Goal: Transaction & Acquisition: Purchase product/service

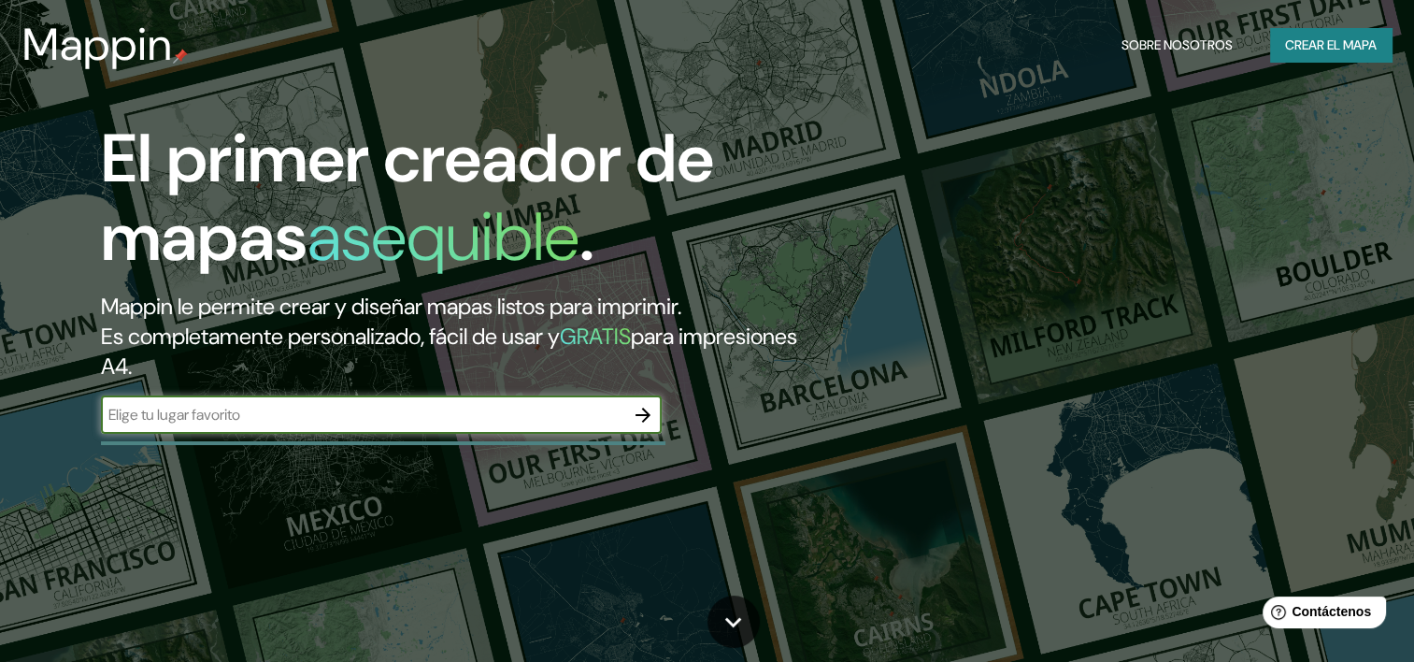
click at [261, 422] on input "text" at bounding box center [362, 414] width 523 height 21
type input "cordoba"
click at [655, 414] on button "button" at bounding box center [642, 414] width 37 height 37
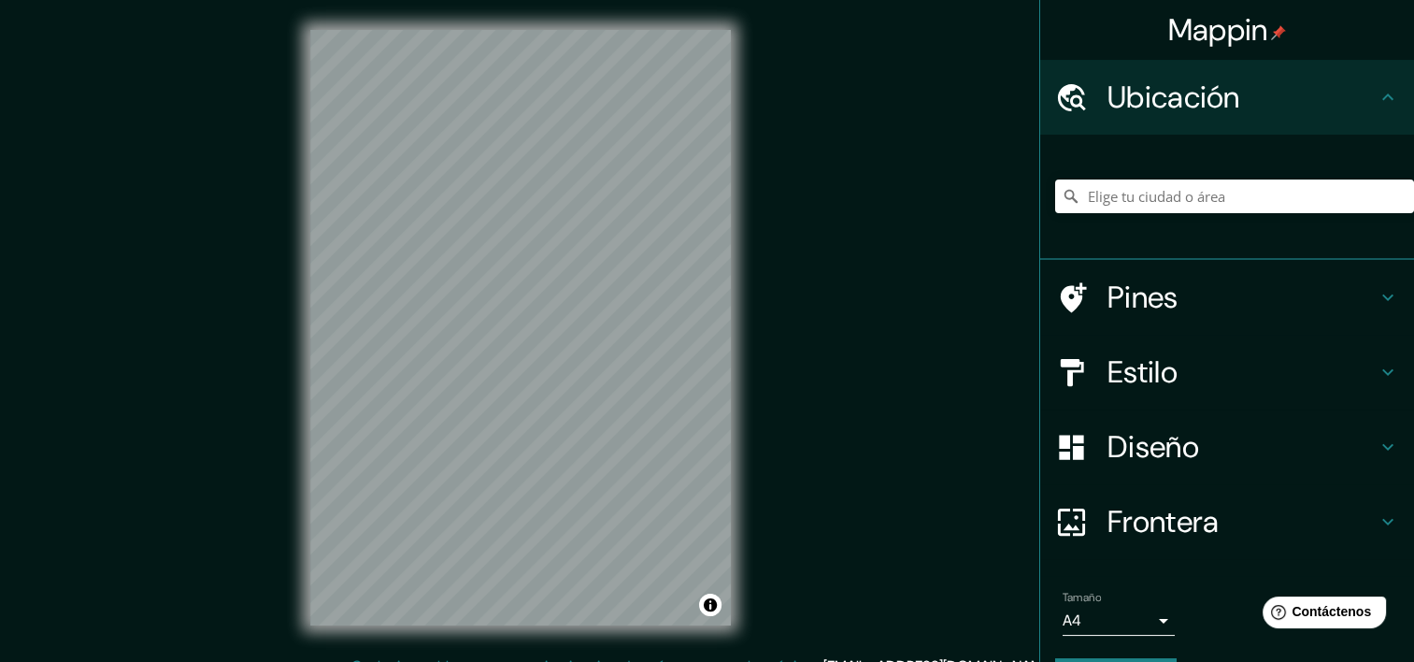
click at [1266, 367] on h4 "Estilo" at bounding box center [1242, 371] width 269 height 37
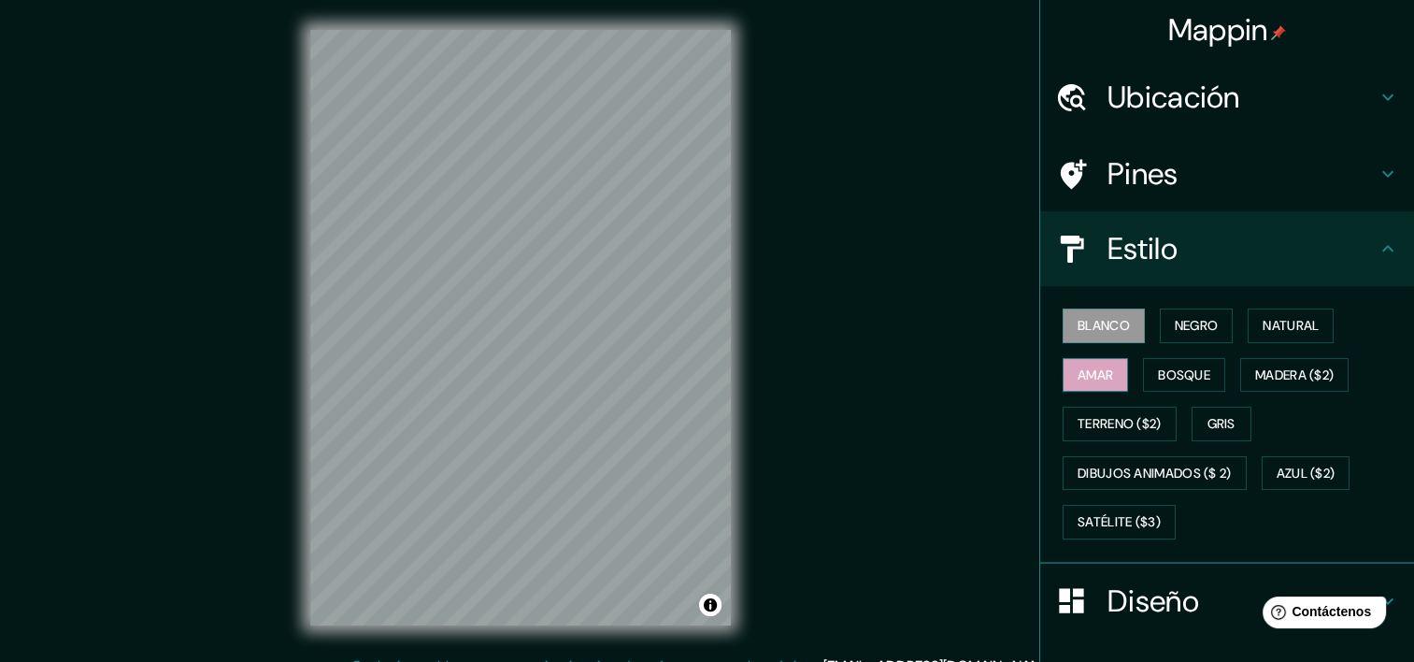
click at [1095, 373] on font "Amar" at bounding box center [1096, 375] width 36 height 23
click at [1158, 378] on font "Bosque" at bounding box center [1184, 375] width 52 height 23
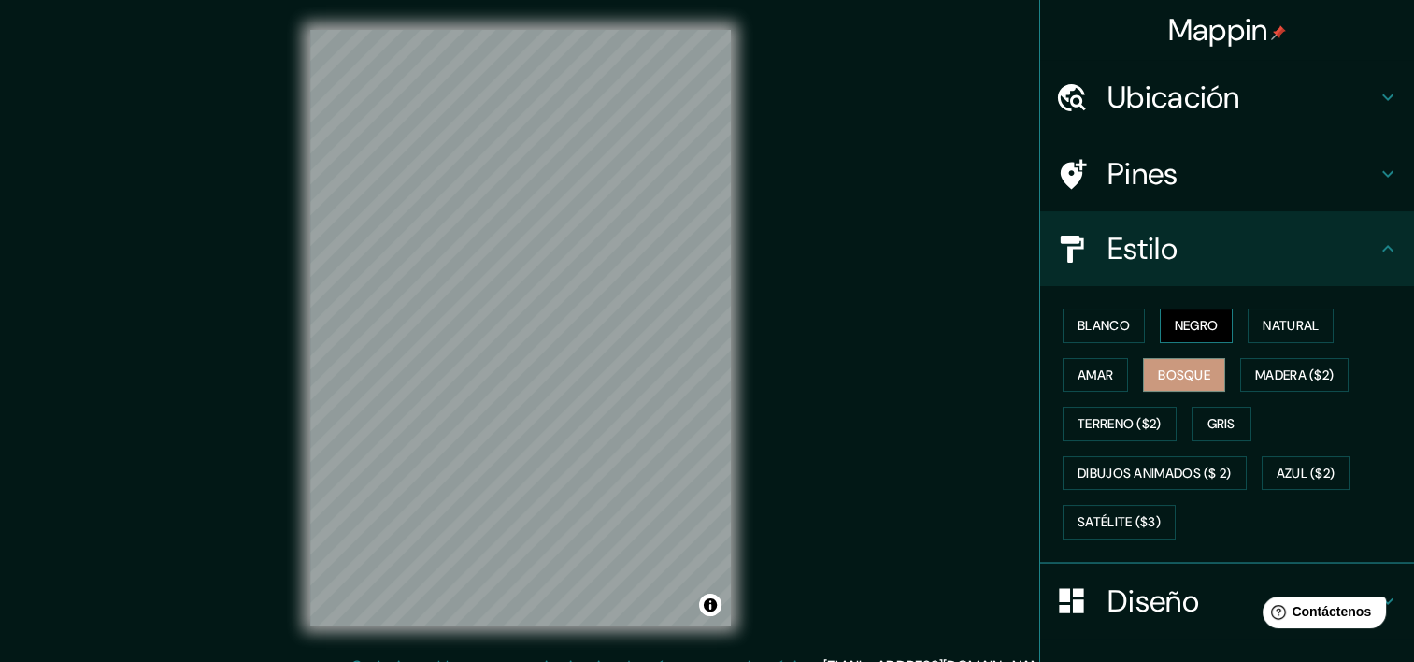
click at [1177, 322] on font "Negro" at bounding box center [1197, 325] width 44 height 23
click at [1328, 326] on div "Blanco Negro Natural [PERSON_NAME] ($2) Terreno ($2) Gris Dibujos animados ($ 2…" at bounding box center [1234, 424] width 359 height 246
click at [1310, 325] on font "Natural" at bounding box center [1291, 325] width 56 height 23
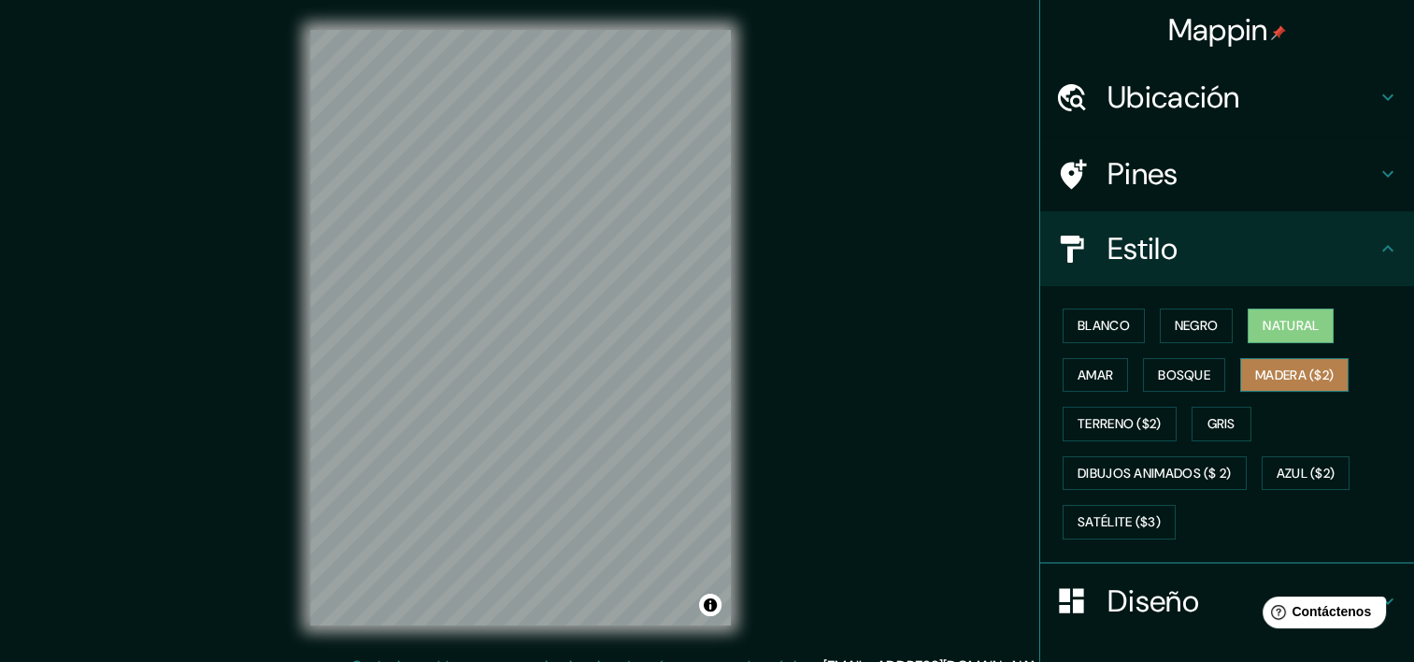
click at [1310, 364] on font "Madera ($2)" at bounding box center [1294, 375] width 79 height 23
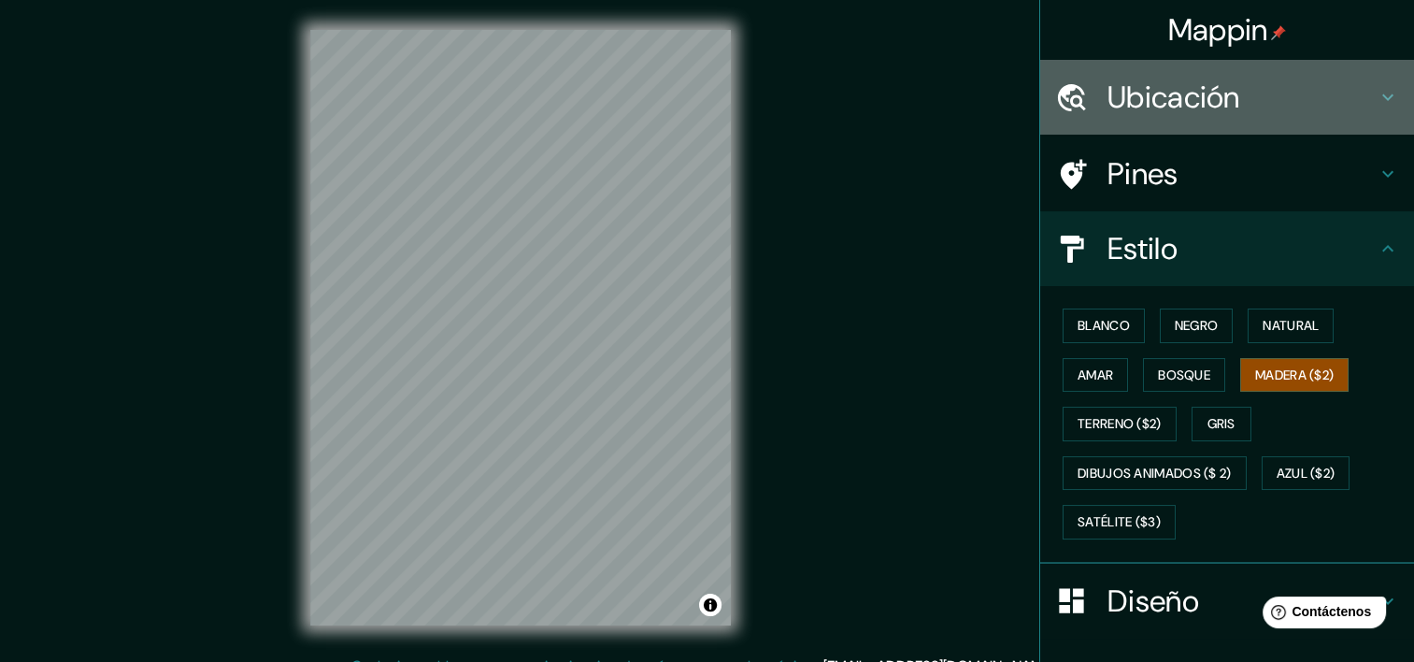
click at [1166, 90] on h4 "Ubicación" at bounding box center [1242, 97] width 269 height 37
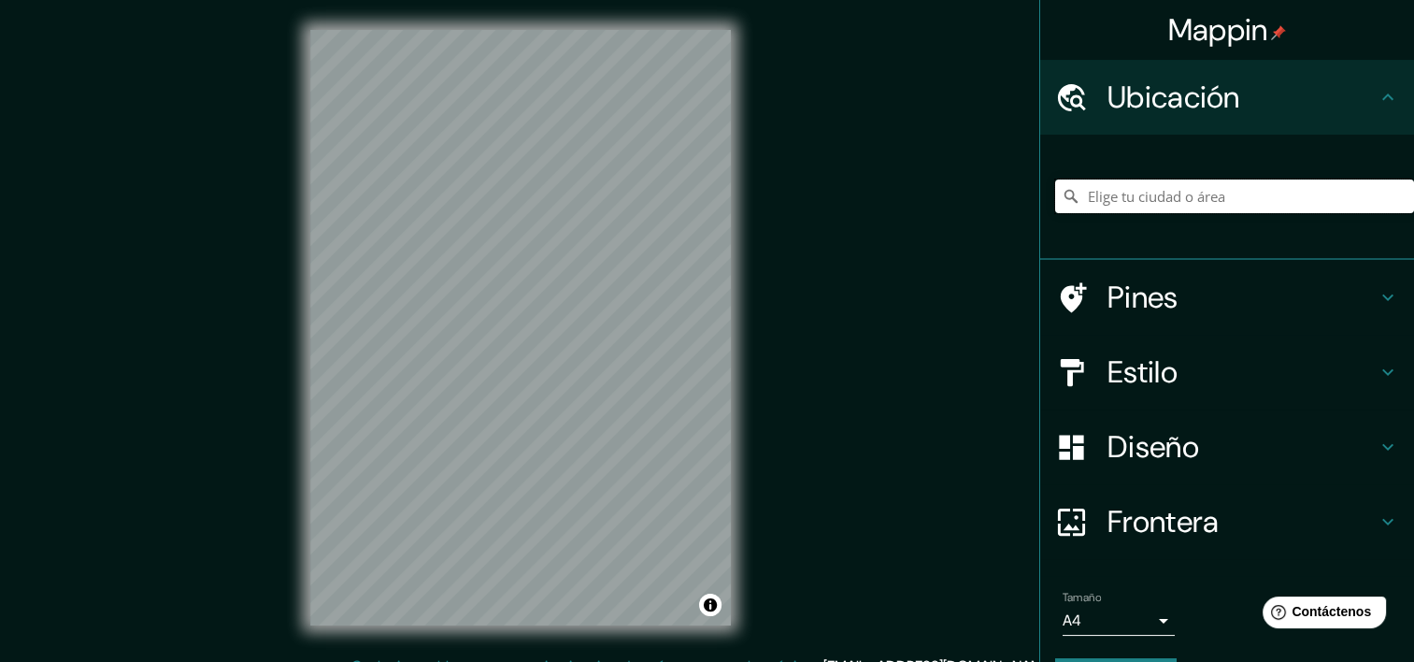
click at [1176, 193] on input "Elige tu ciudad o área" at bounding box center [1234, 196] width 359 height 34
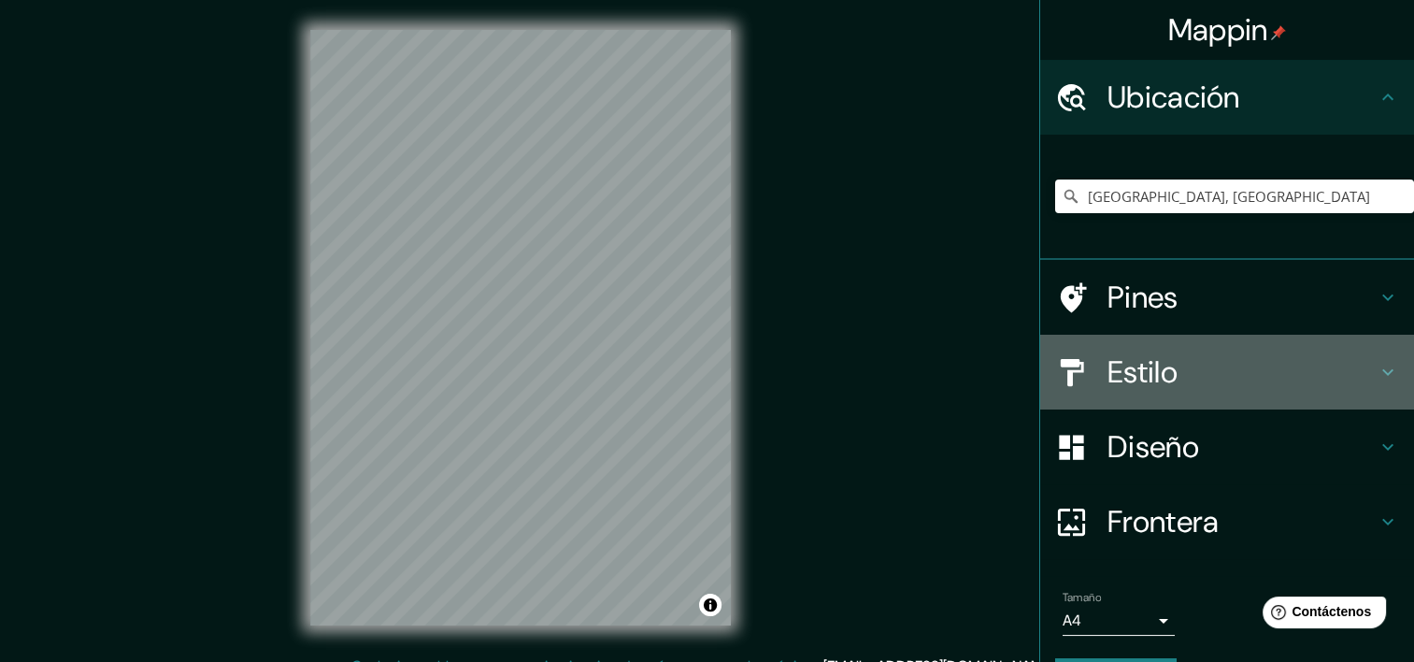
click at [1130, 393] on div "Estilo" at bounding box center [1227, 372] width 374 height 75
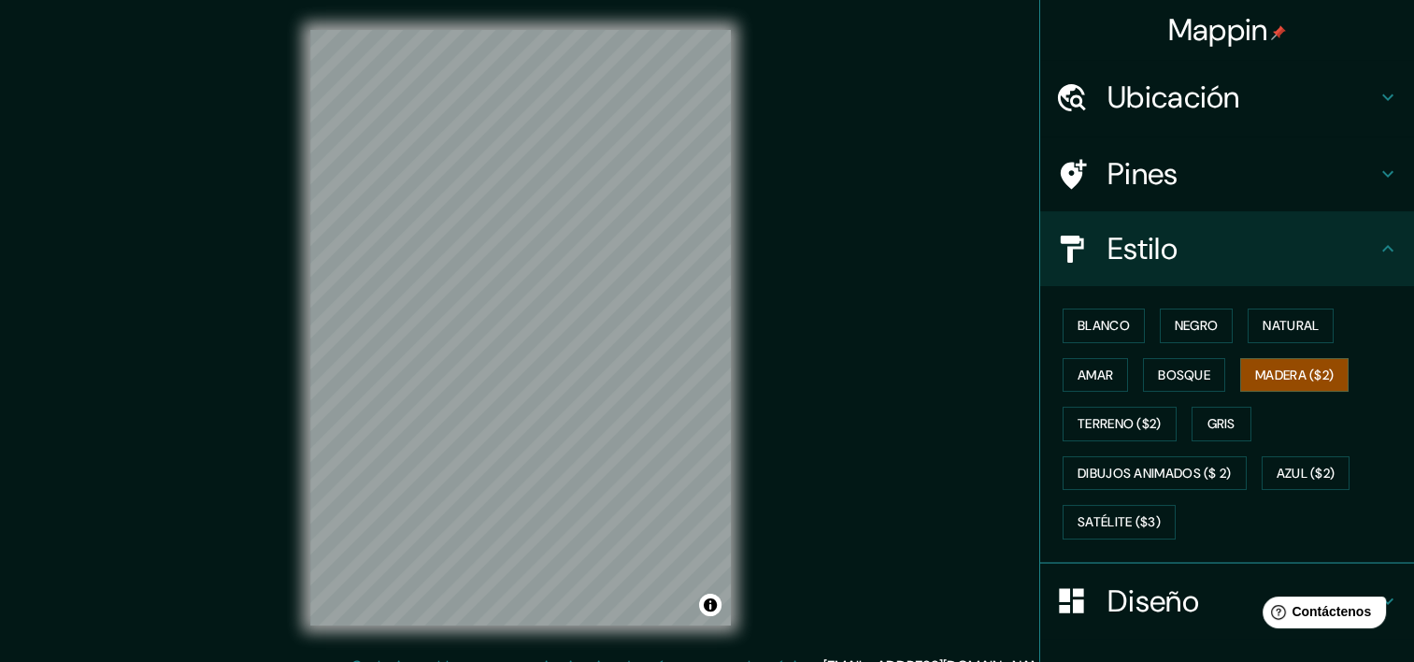
click at [1159, 268] on div "Estilo" at bounding box center [1227, 248] width 374 height 75
click at [1143, 595] on h4 "Diseño" at bounding box center [1242, 600] width 269 height 37
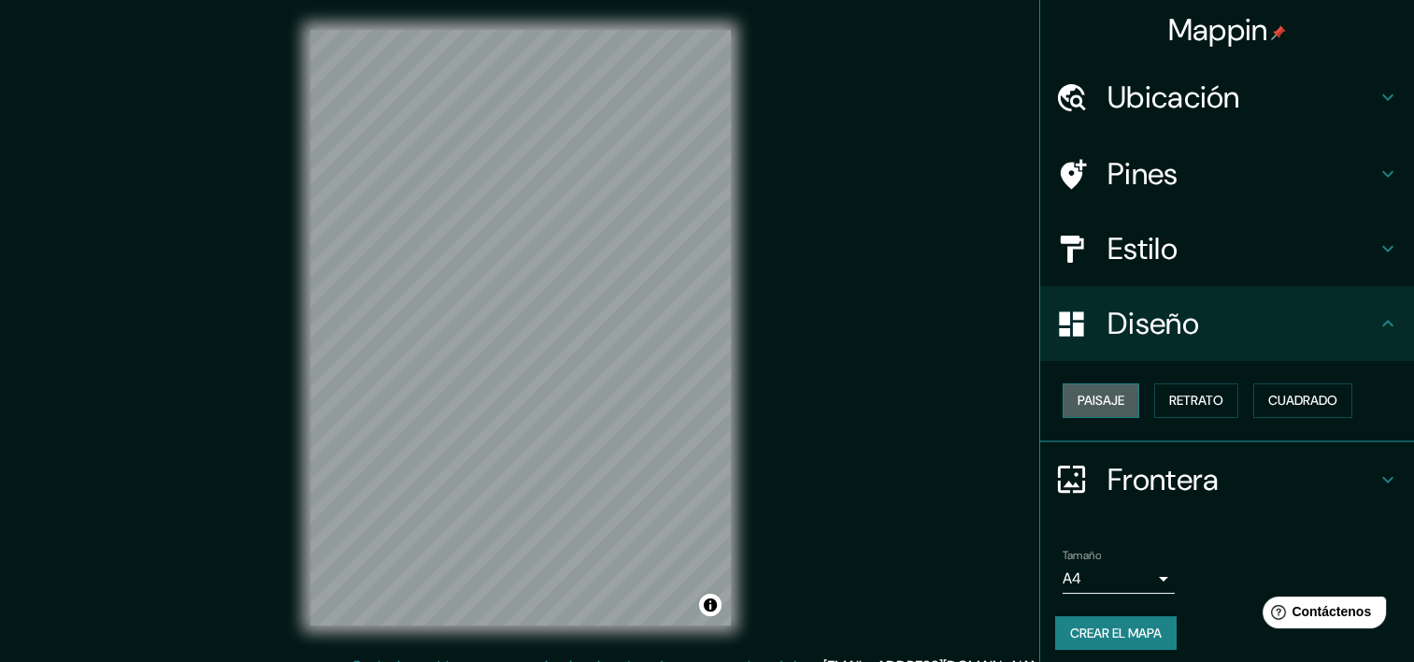
click at [1110, 409] on font "Paisaje" at bounding box center [1101, 400] width 47 height 23
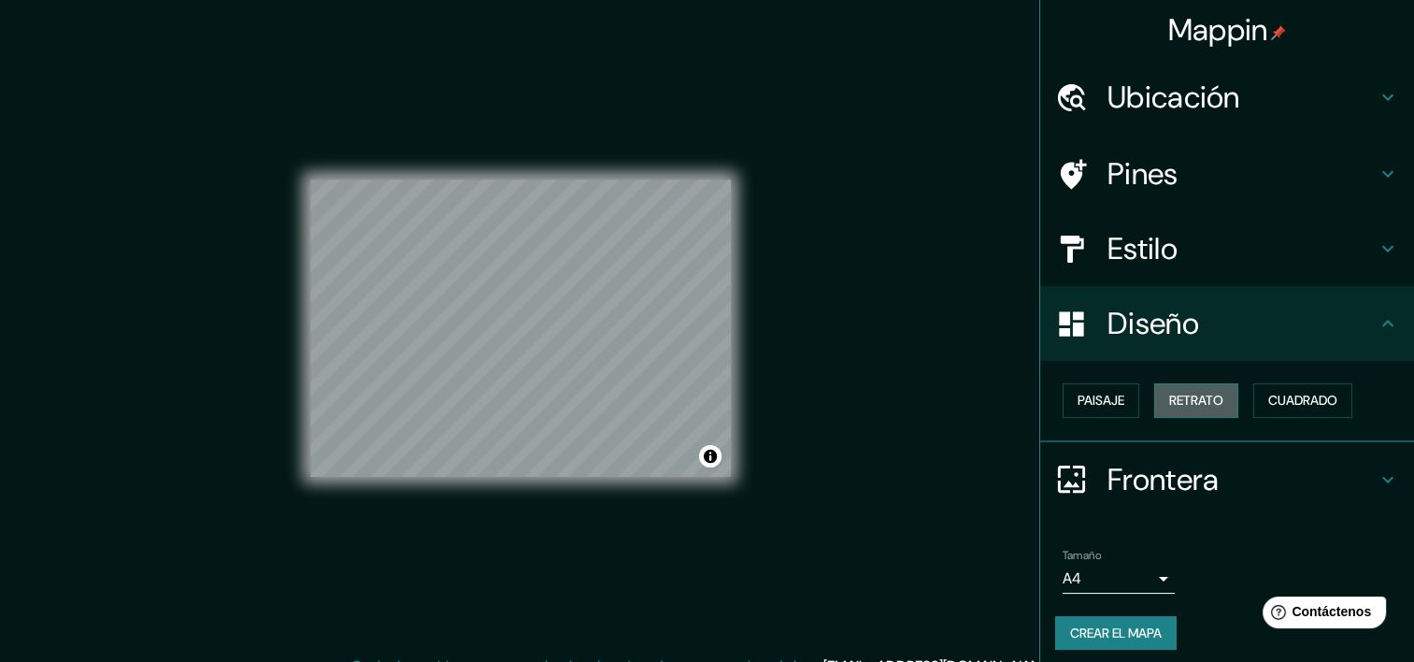
click at [1185, 394] on font "Retrato" at bounding box center [1196, 400] width 54 height 23
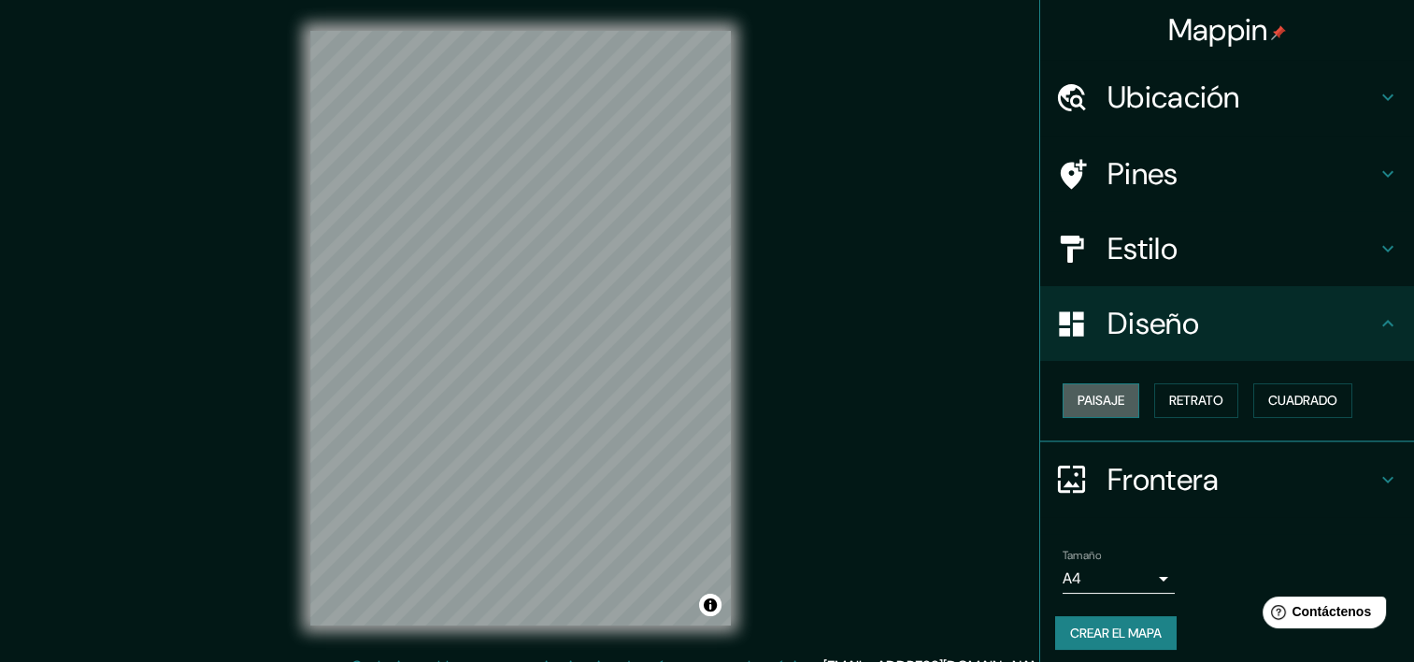
click at [1099, 383] on button "Paisaje" at bounding box center [1101, 400] width 77 height 35
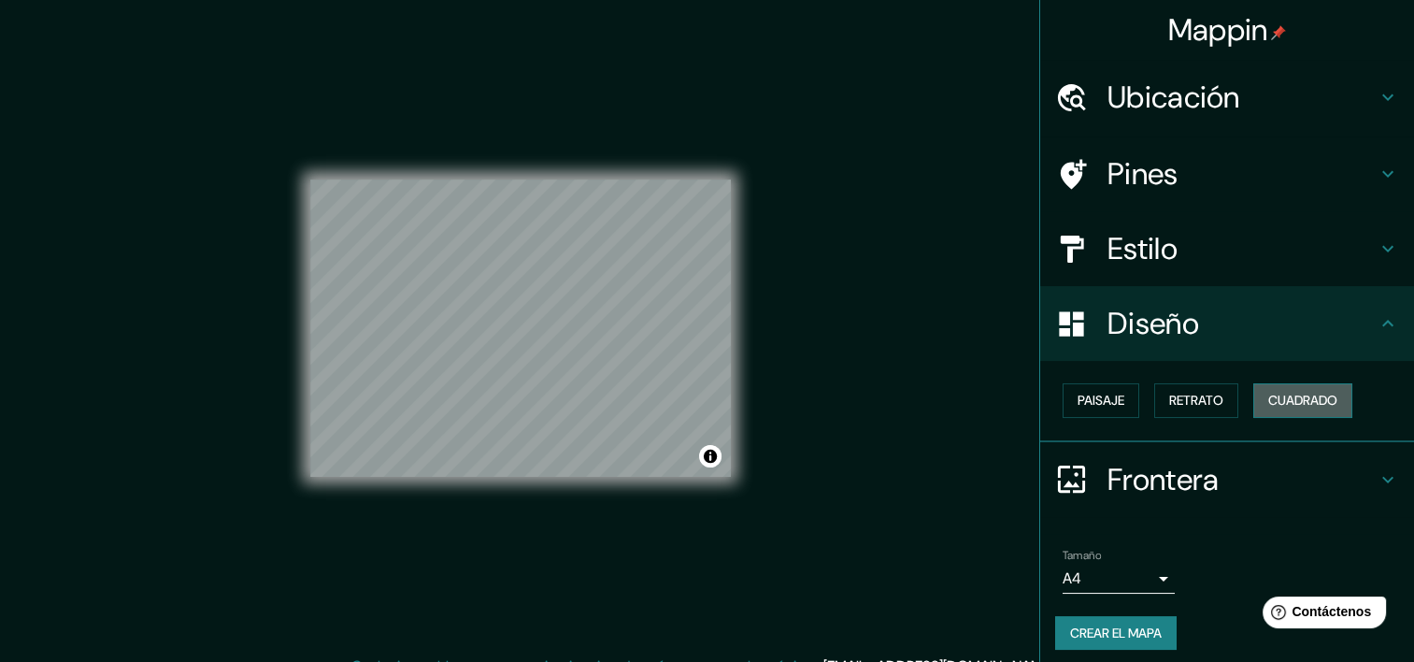
click at [1294, 404] on font "Cuadrado" at bounding box center [1302, 400] width 69 height 23
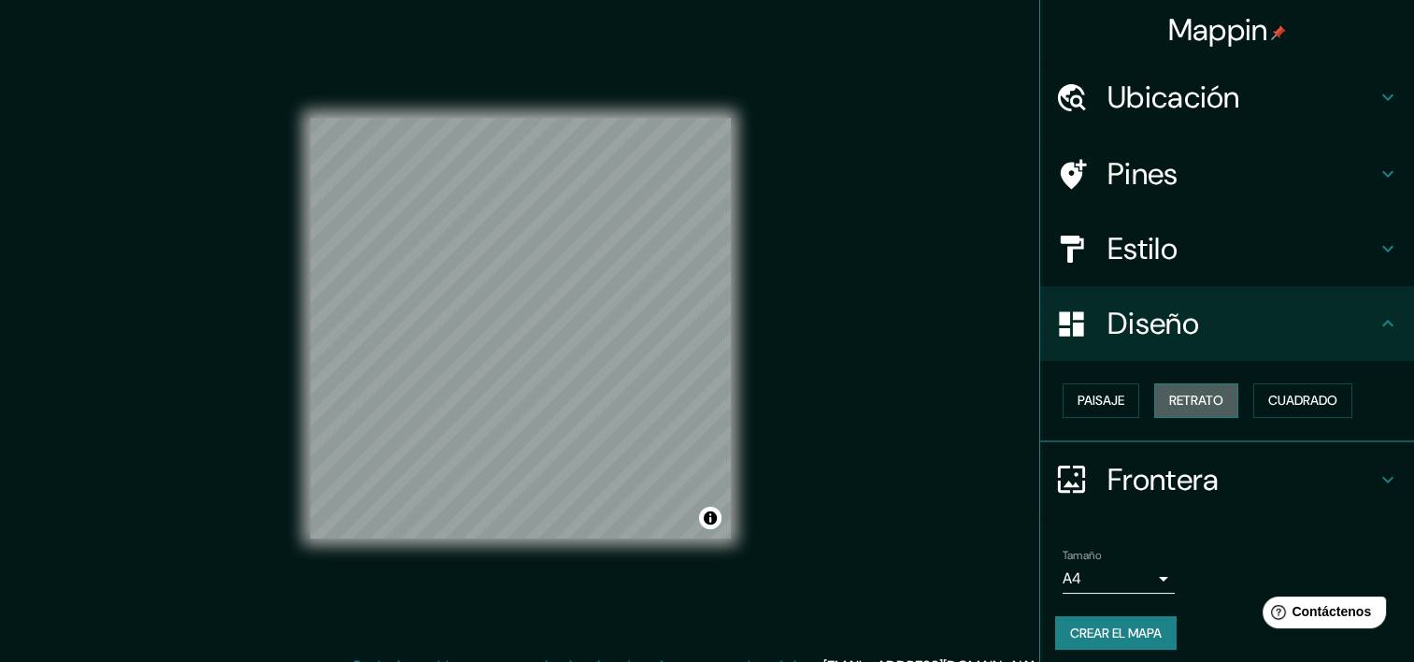
click at [1197, 408] on font "Retrato" at bounding box center [1196, 400] width 54 height 23
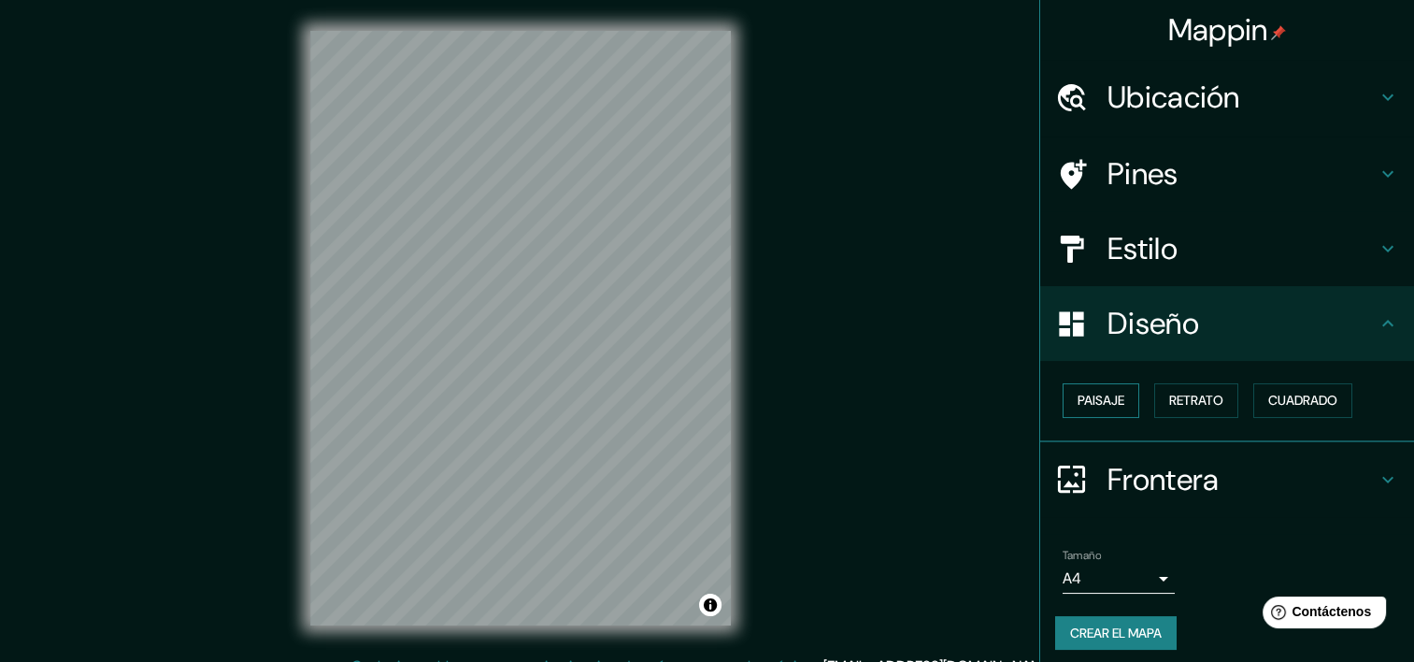
click at [1110, 397] on font "Paisaje" at bounding box center [1101, 400] width 47 height 23
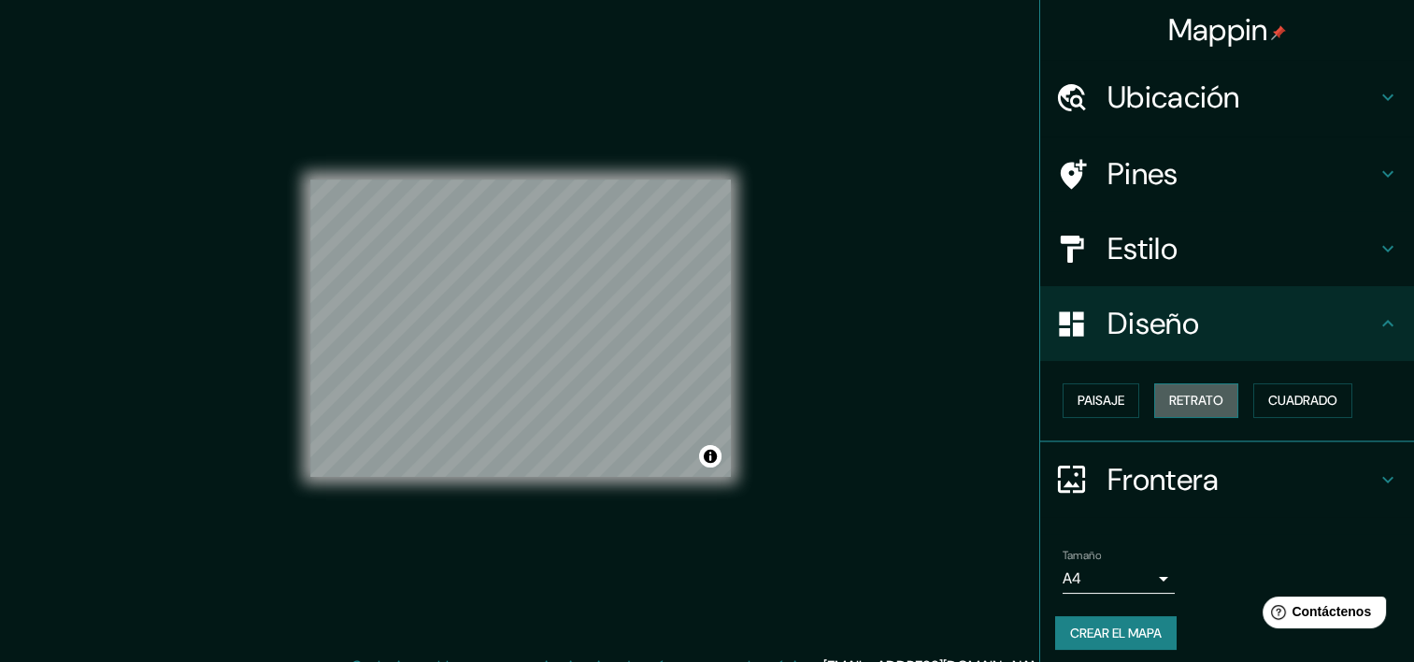
click at [1169, 403] on font "Retrato" at bounding box center [1196, 400] width 54 height 23
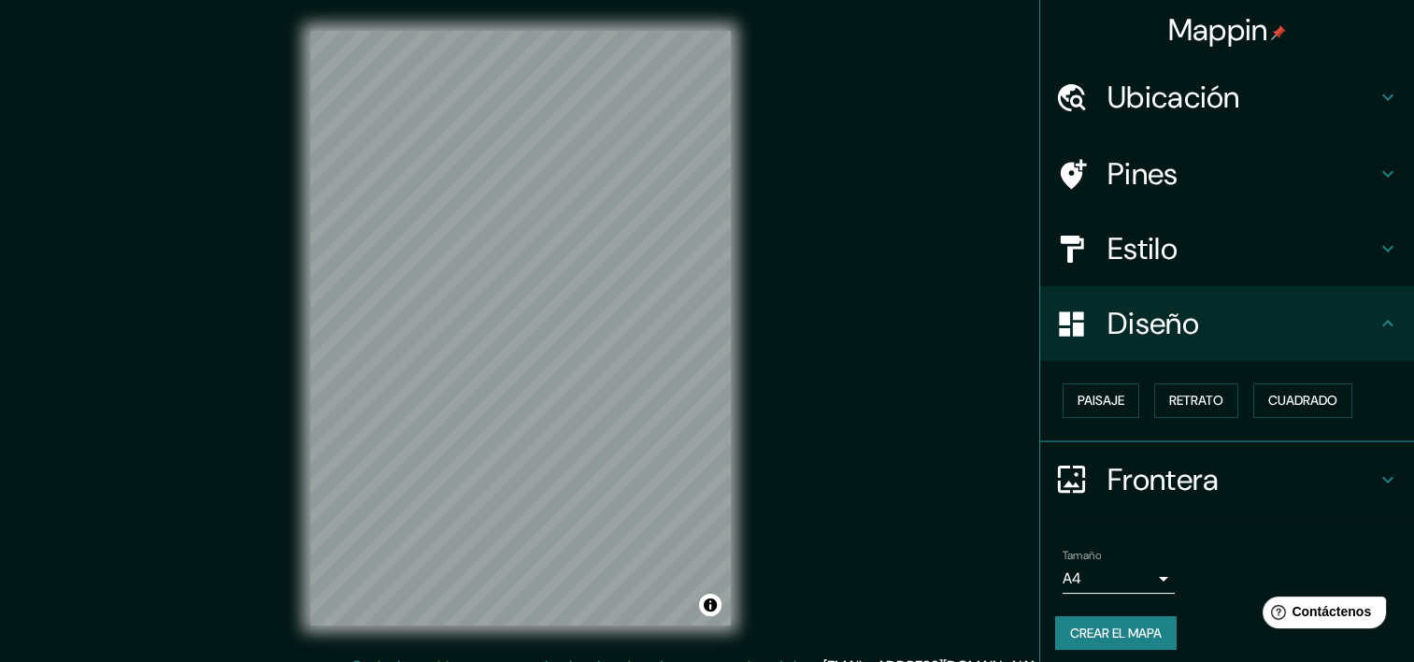
scroll to position [8, 0]
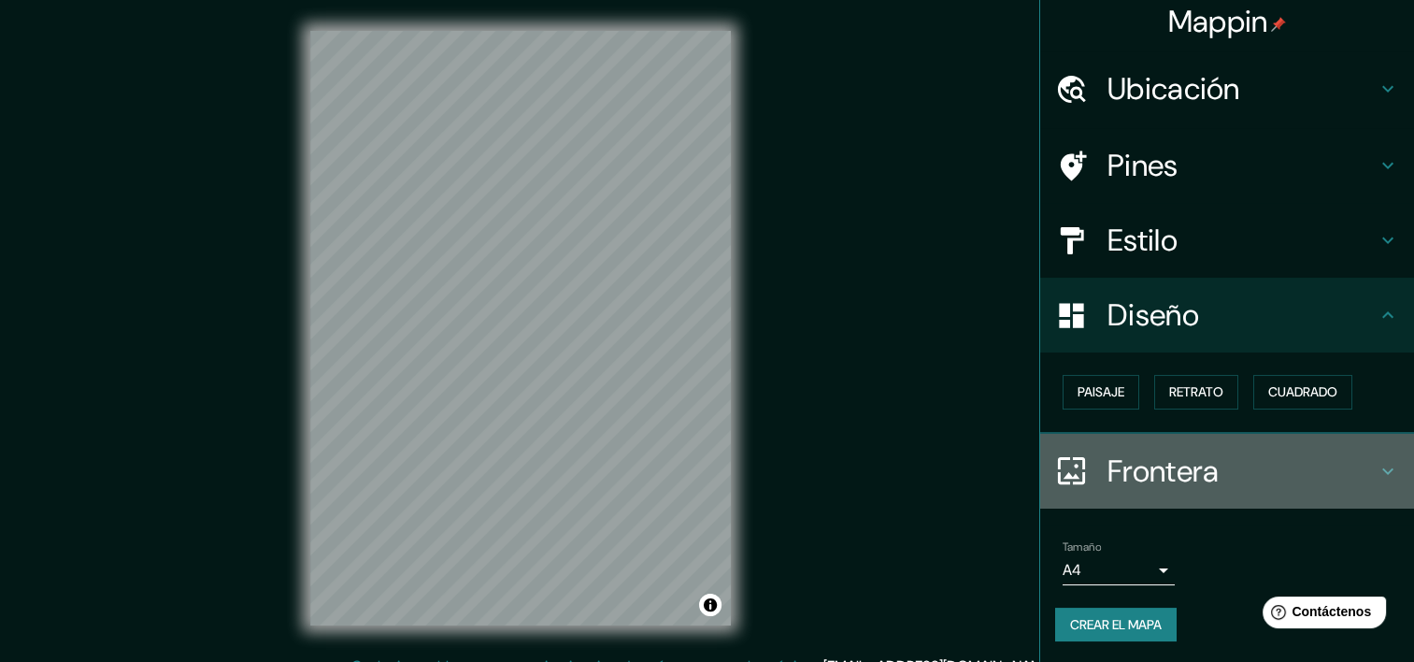
click at [1137, 466] on h4 "Frontera" at bounding box center [1242, 470] width 269 height 37
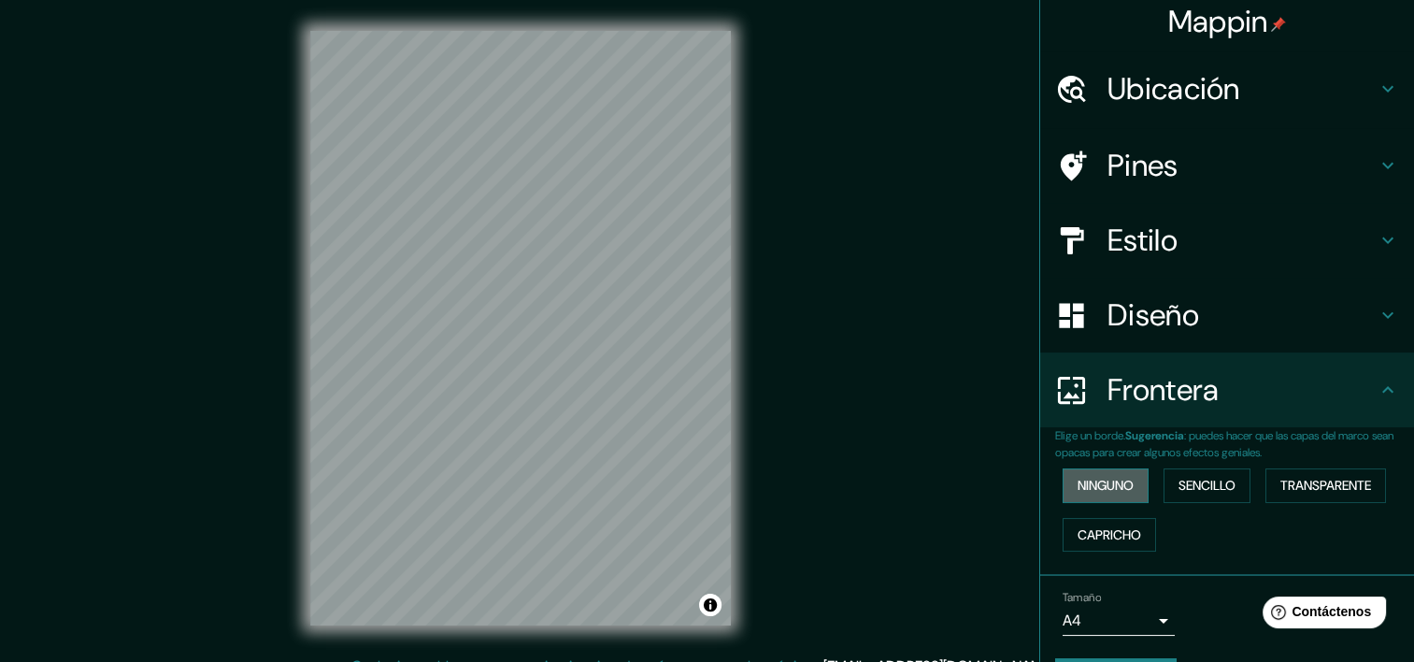
click at [1127, 485] on button "Ninguno" at bounding box center [1106, 485] width 86 height 35
click at [1170, 480] on button "Sencillo" at bounding box center [1207, 485] width 87 height 35
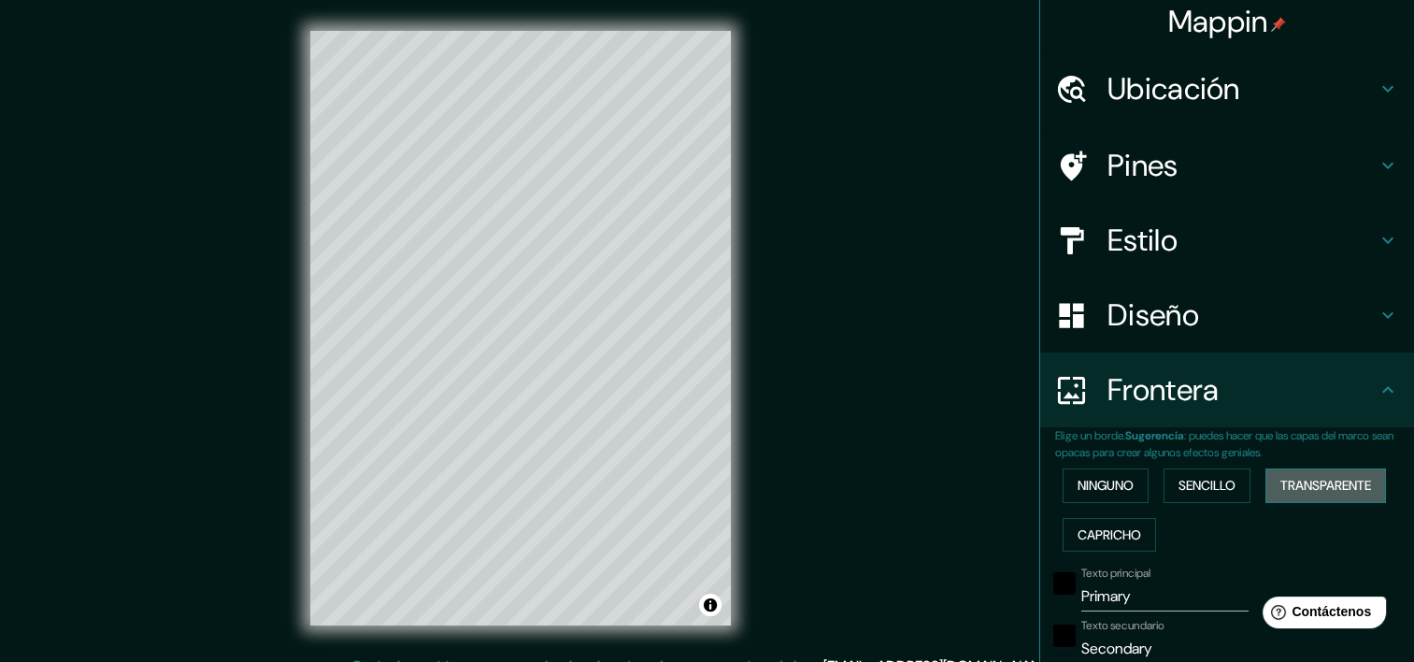
click at [1318, 488] on font "Transparente" at bounding box center [1325, 485] width 91 height 23
click at [1124, 542] on font "Capricho" at bounding box center [1110, 534] width 64 height 23
click at [1063, 479] on button "Ninguno" at bounding box center [1106, 485] width 86 height 35
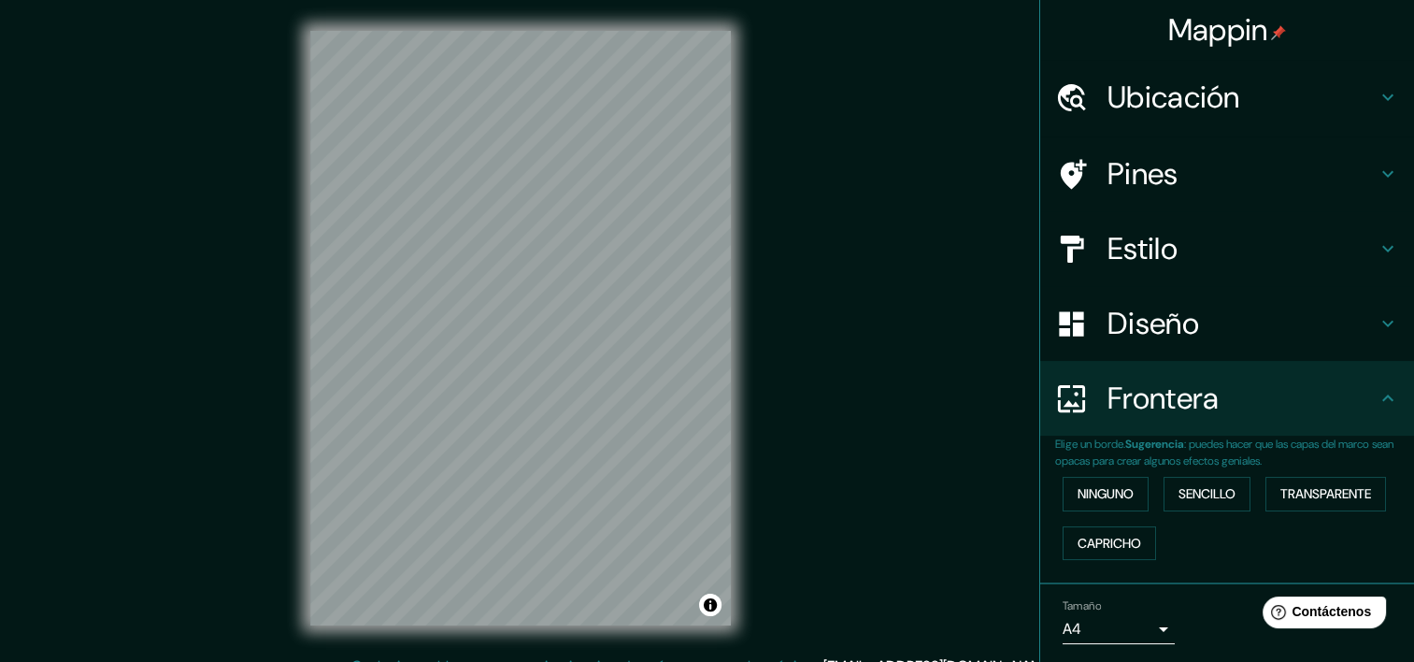
scroll to position [0, 0]
click at [887, 222] on div "Mappin Ubicación [GEOGRAPHIC_DATA], [GEOGRAPHIC_DATA] Pines Estilo Diseño Front…" at bounding box center [707, 342] width 1414 height 685
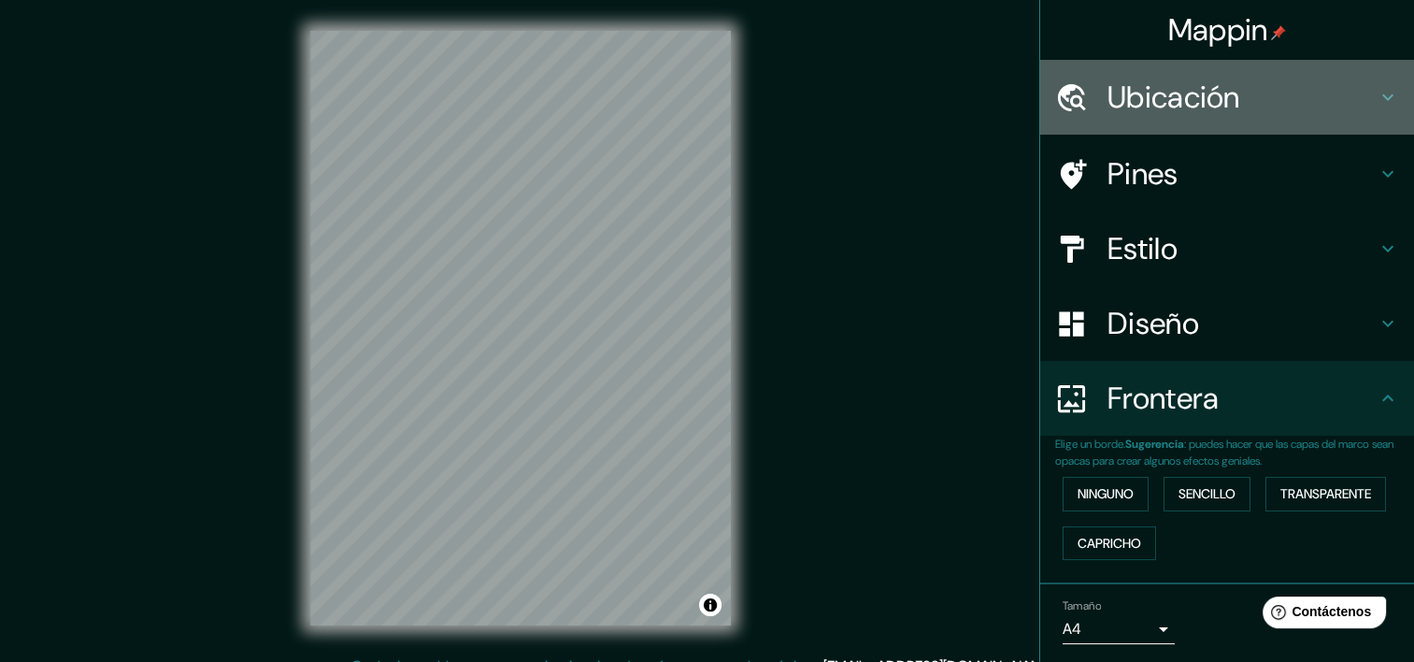
click at [1179, 94] on h4 "Ubicación" at bounding box center [1242, 97] width 269 height 37
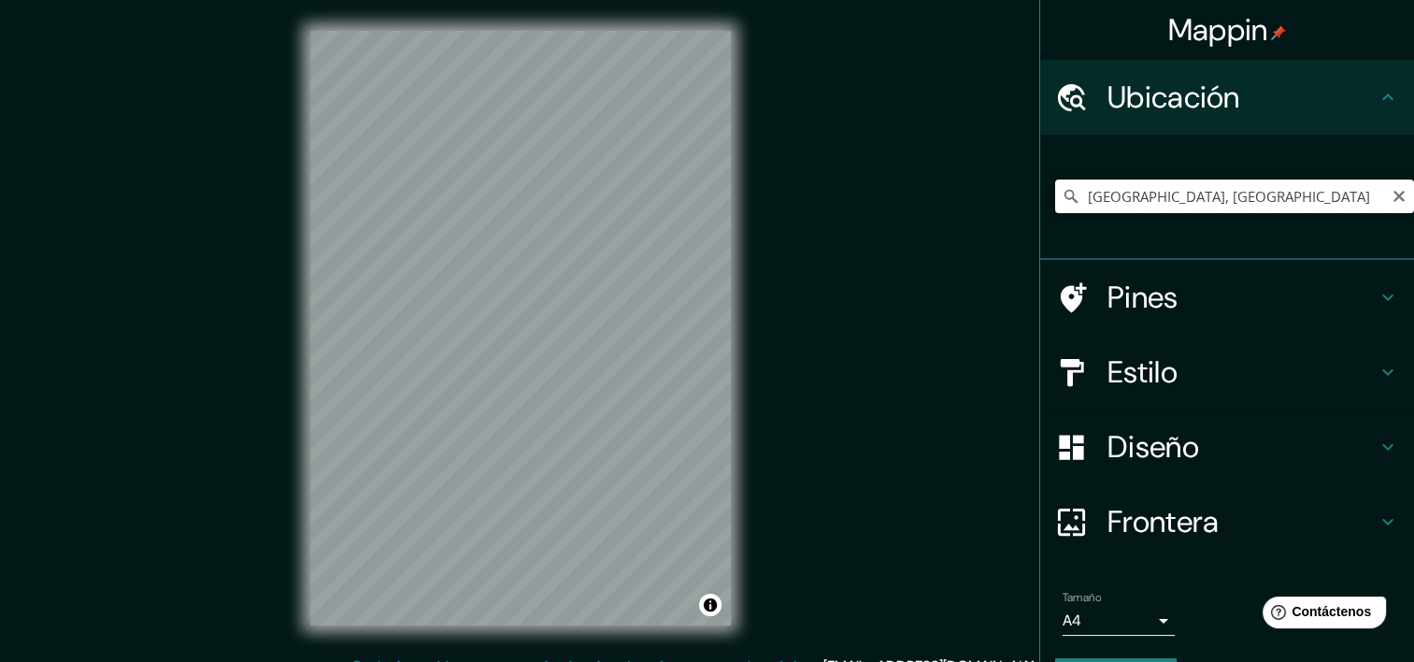
click at [1200, 194] on input "[GEOGRAPHIC_DATA], [GEOGRAPHIC_DATA]" at bounding box center [1234, 196] width 359 height 34
drag, startPoint x: 1200, startPoint y: 195, endPoint x: 1140, endPoint y: 182, distance: 61.2
click at [1140, 182] on input "[GEOGRAPHIC_DATA], [GEOGRAPHIC_DATA]" at bounding box center [1234, 196] width 359 height 34
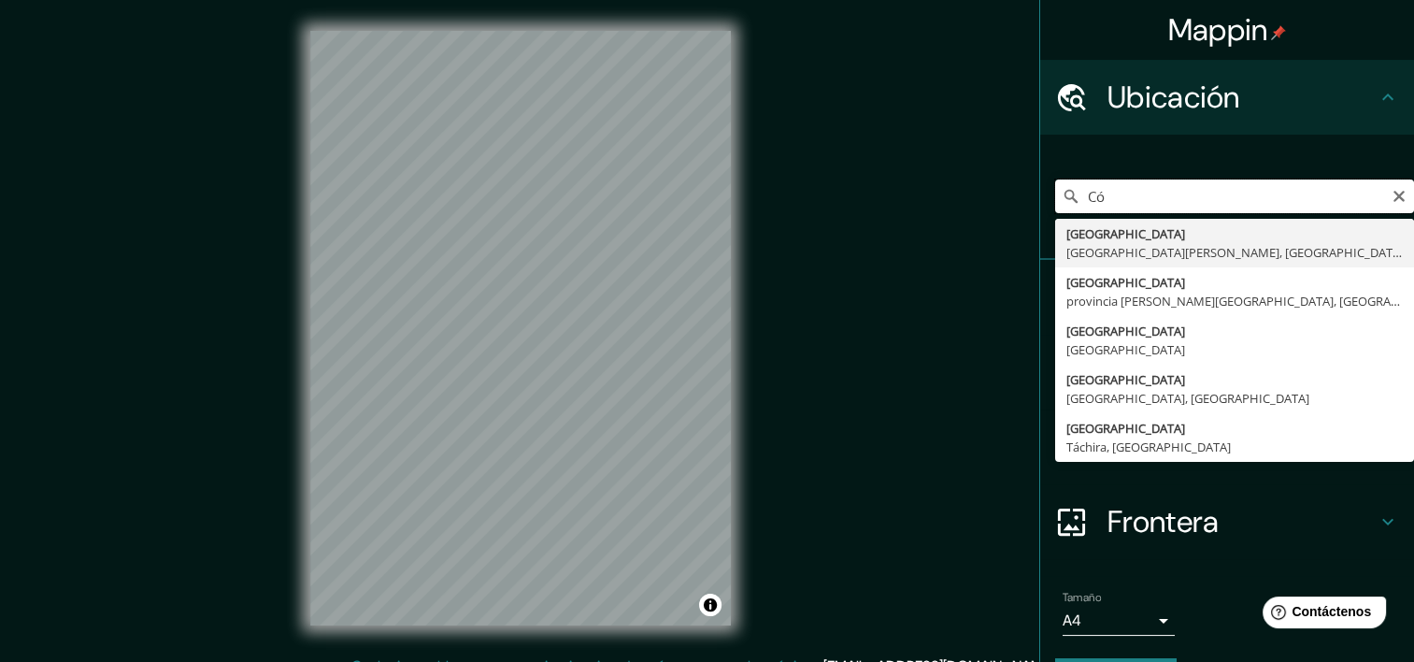
type input "C"
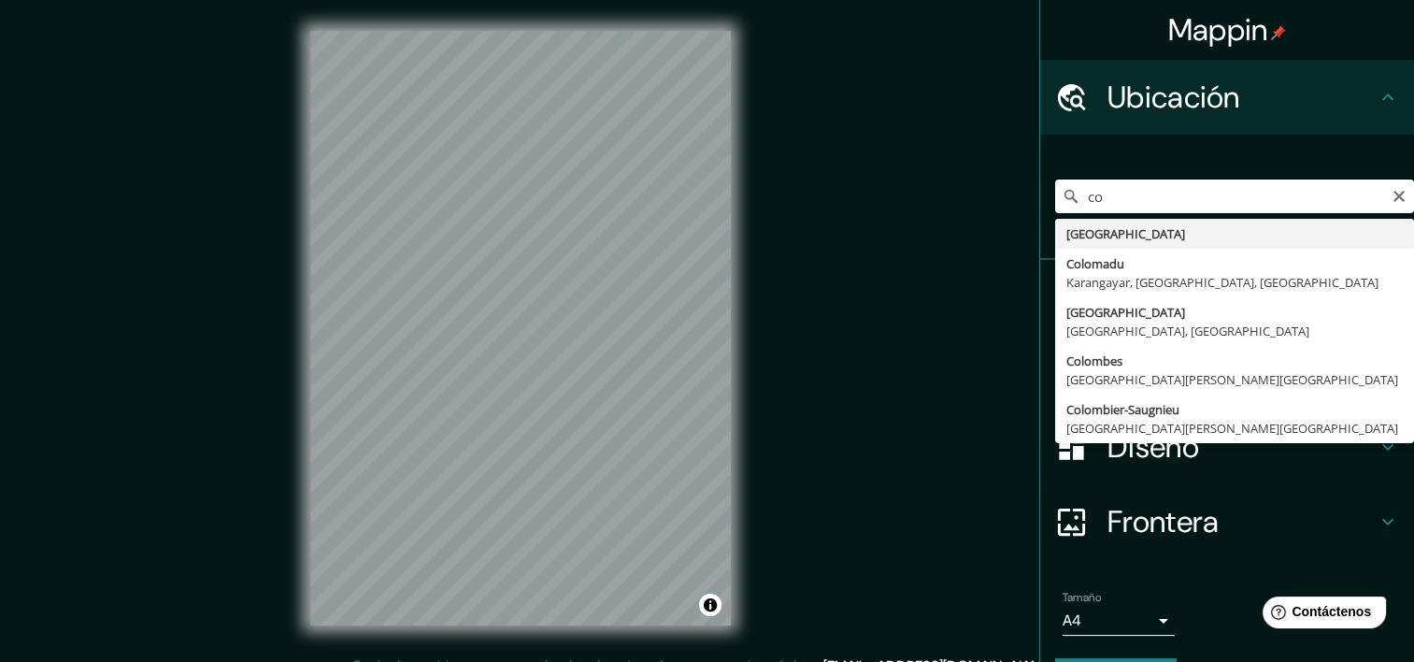
type input "c"
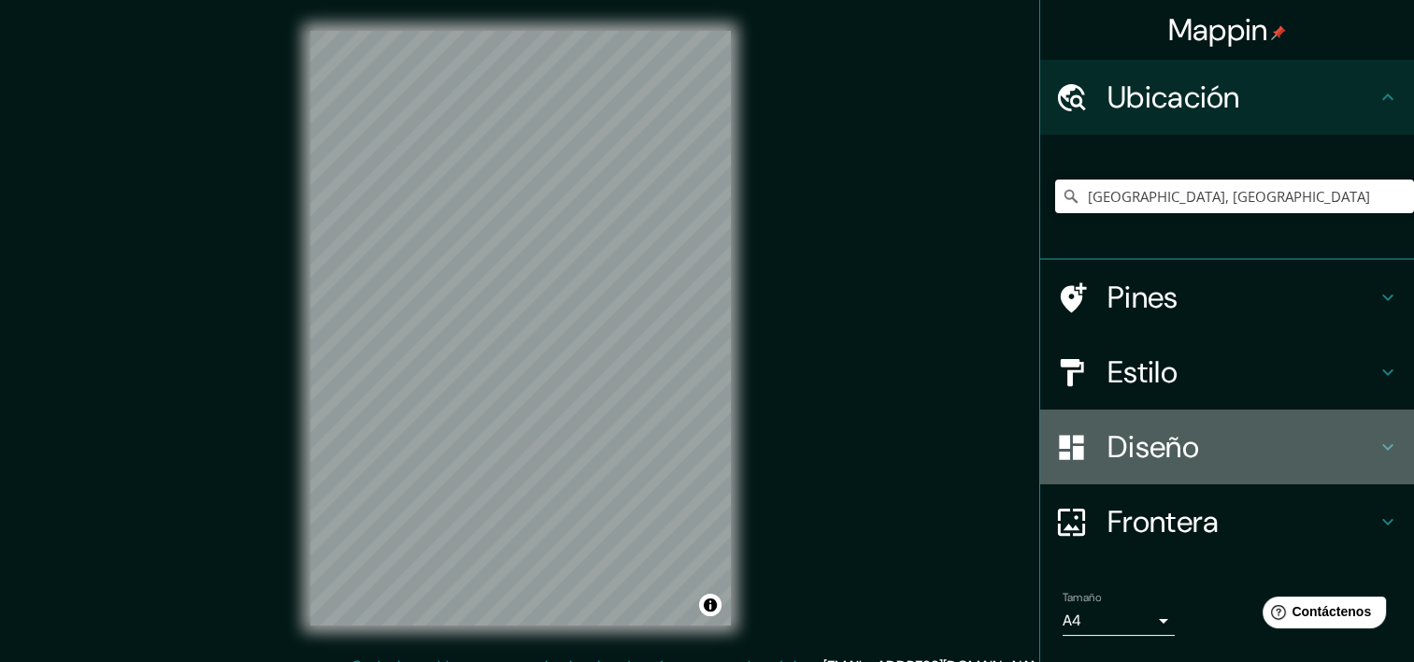
click at [1142, 458] on h4 "Diseño" at bounding box center [1242, 446] width 269 height 37
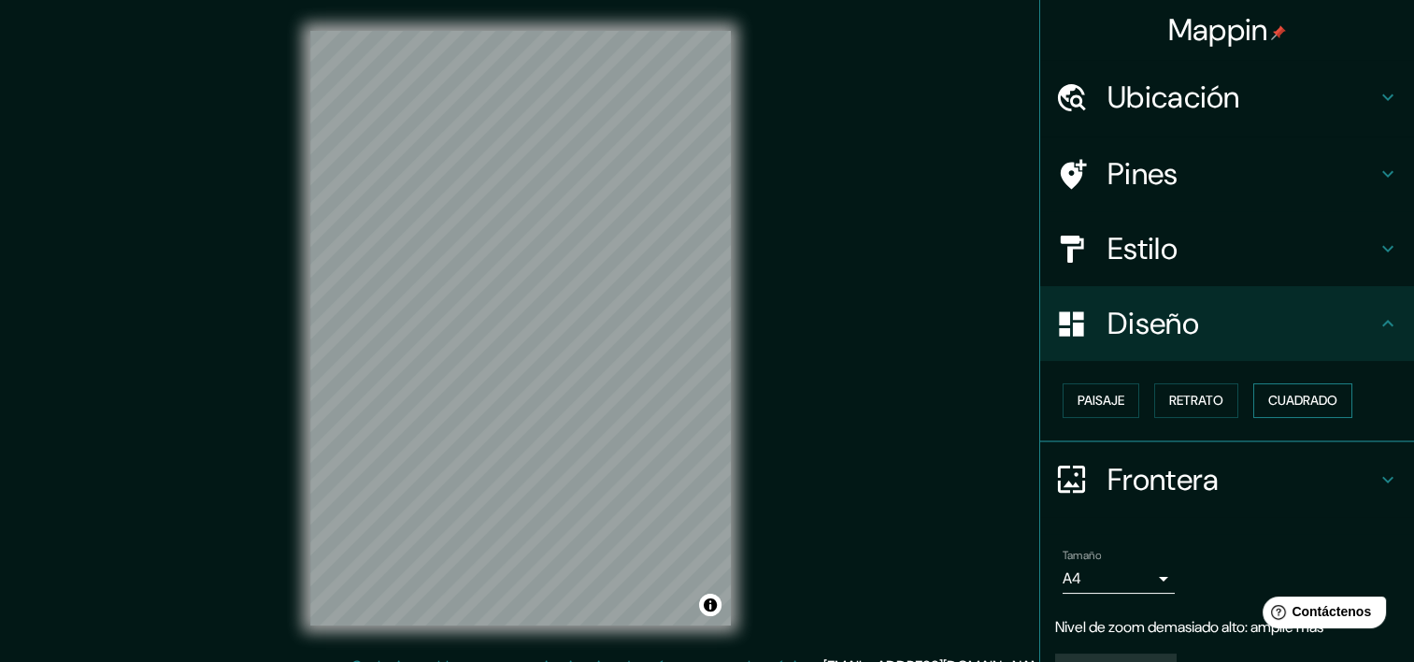
click at [1253, 396] on button "Cuadrado" at bounding box center [1302, 400] width 99 height 35
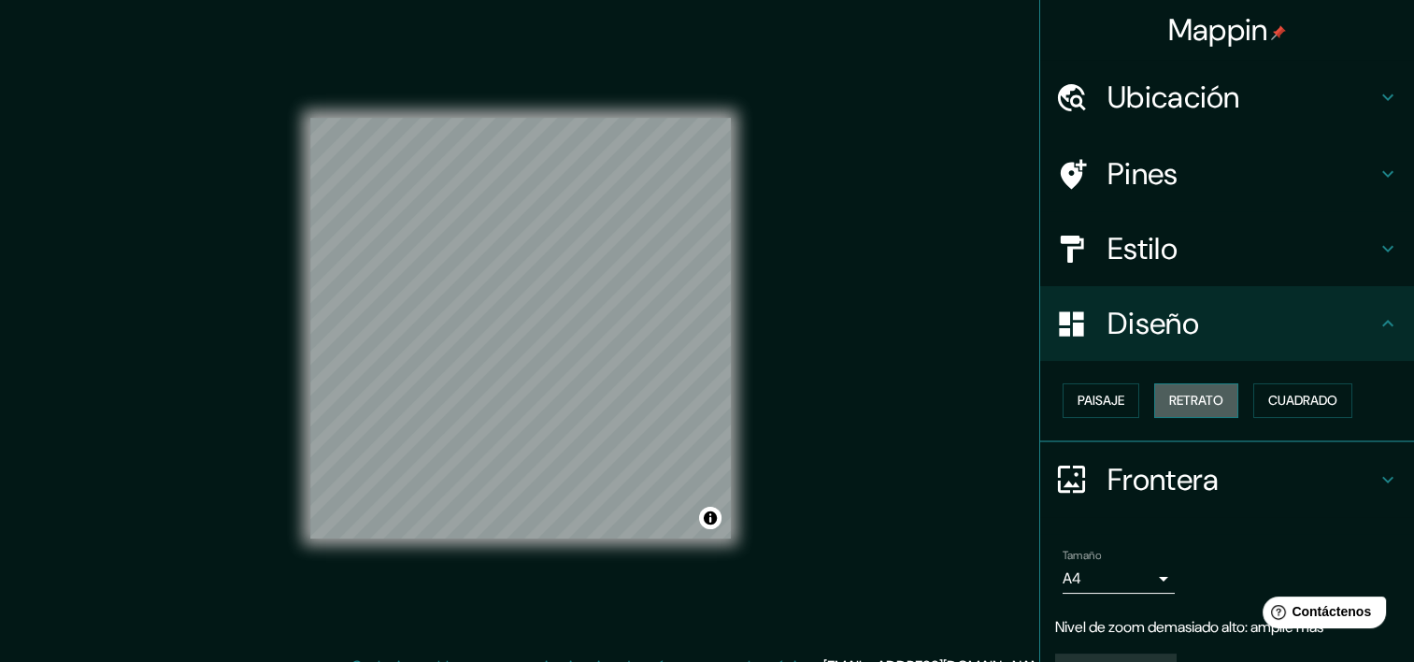
click at [1192, 394] on font "Retrato" at bounding box center [1196, 400] width 54 height 23
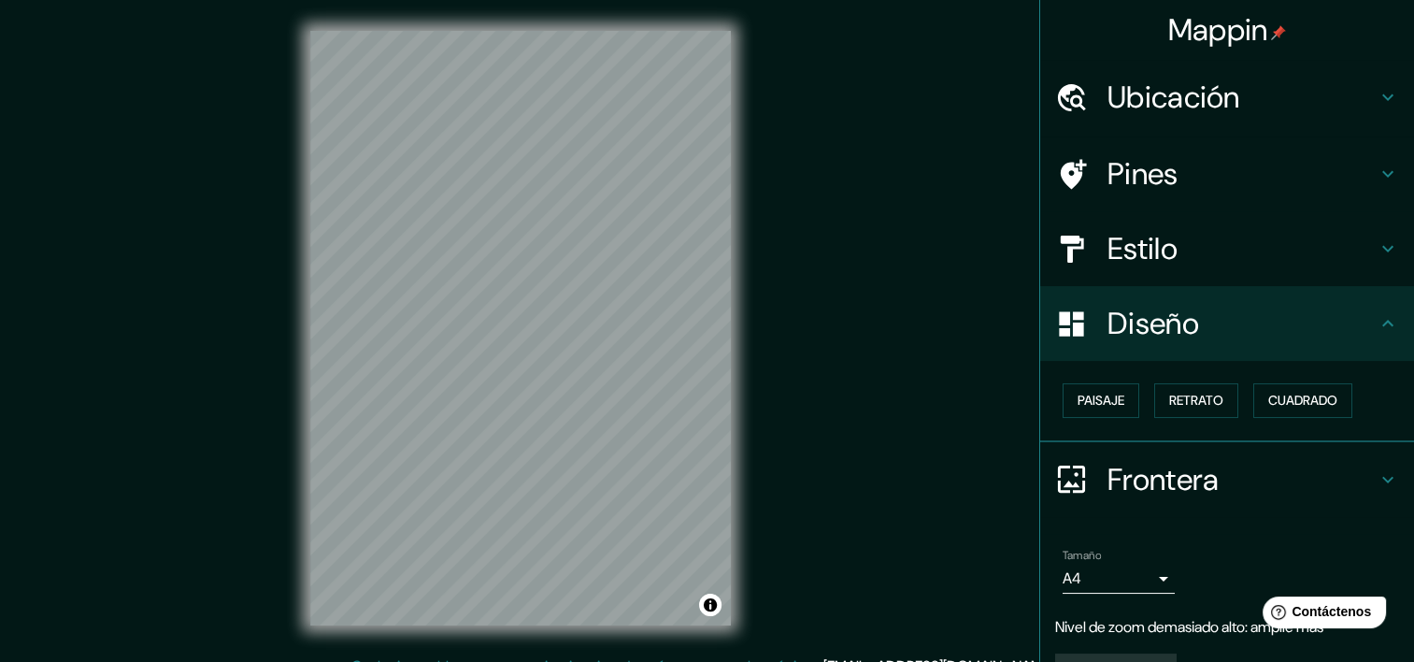
drag, startPoint x: 1150, startPoint y: 394, endPoint x: 1139, endPoint y: 394, distance: 10.3
click at [1154, 394] on button "Retrato" at bounding box center [1196, 400] width 84 height 35
click at [1107, 395] on font "Paisaje" at bounding box center [1101, 400] width 47 height 23
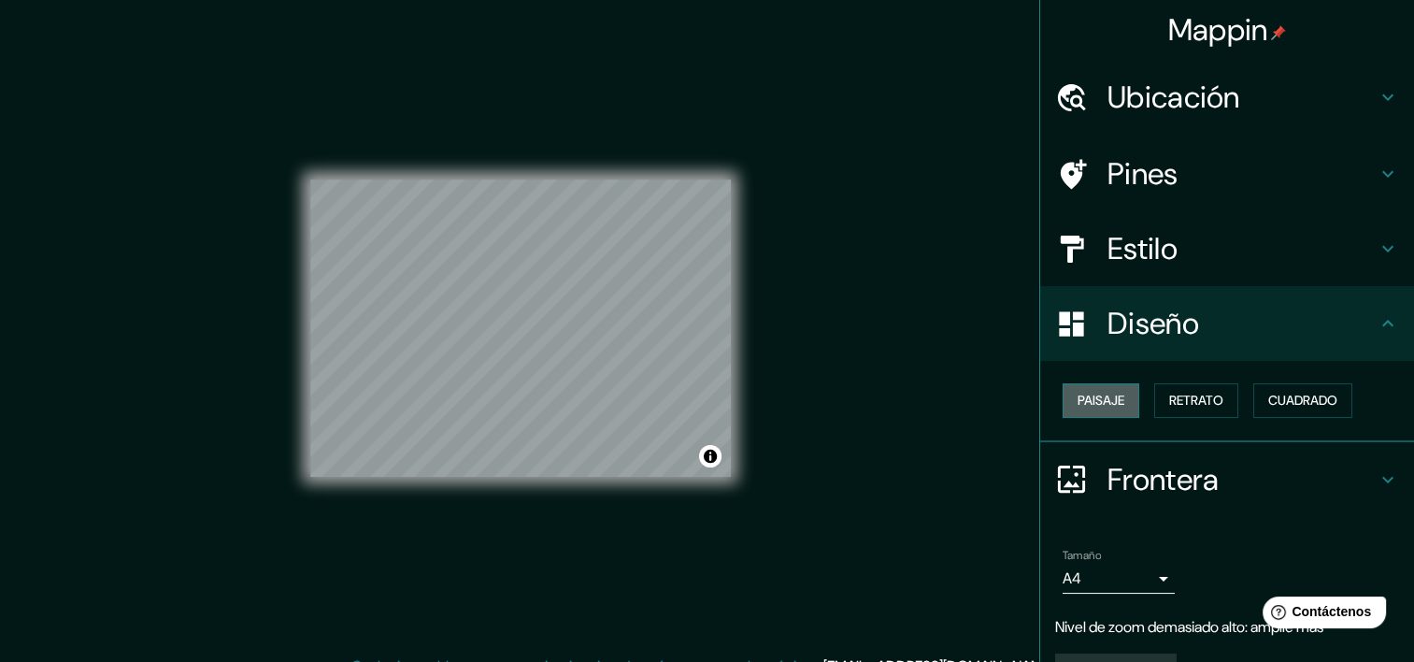
click at [1107, 395] on font "Paisaje" at bounding box center [1101, 400] width 47 height 23
click at [1173, 405] on font "Retrato" at bounding box center [1196, 400] width 54 height 23
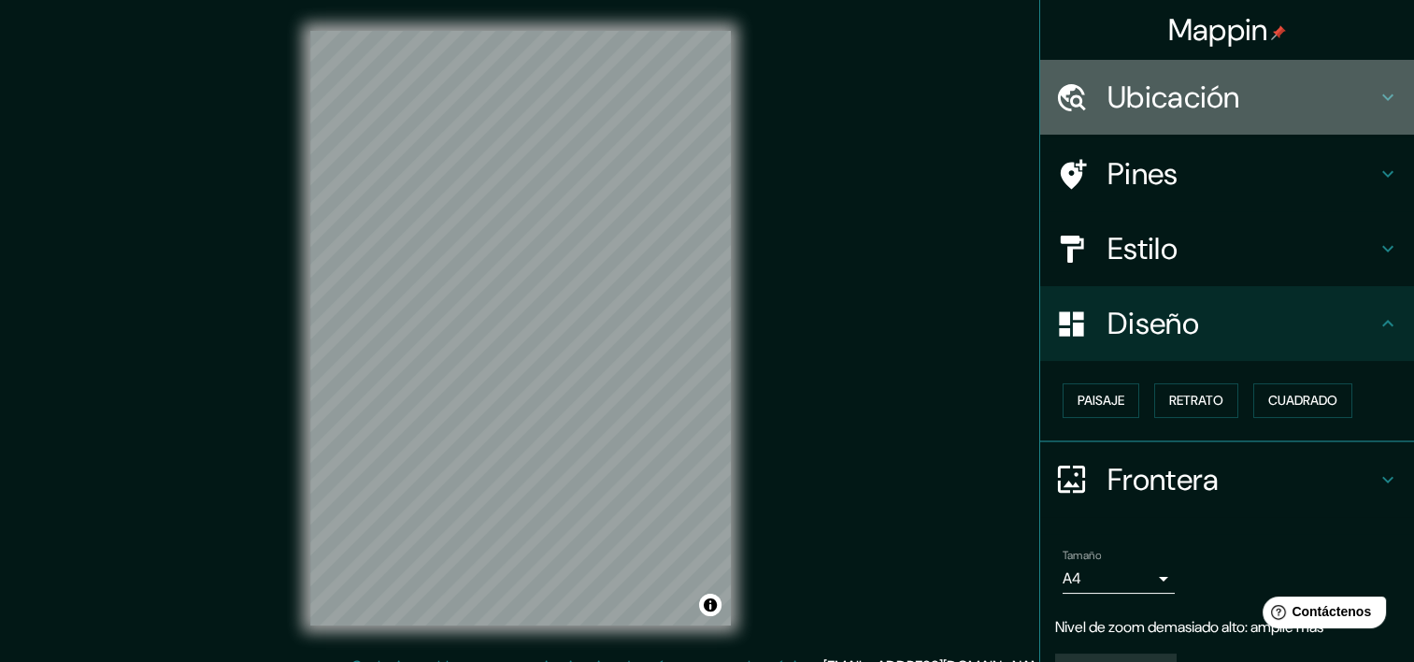
click at [1108, 97] on h4 "Ubicación" at bounding box center [1242, 97] width 269 height 37
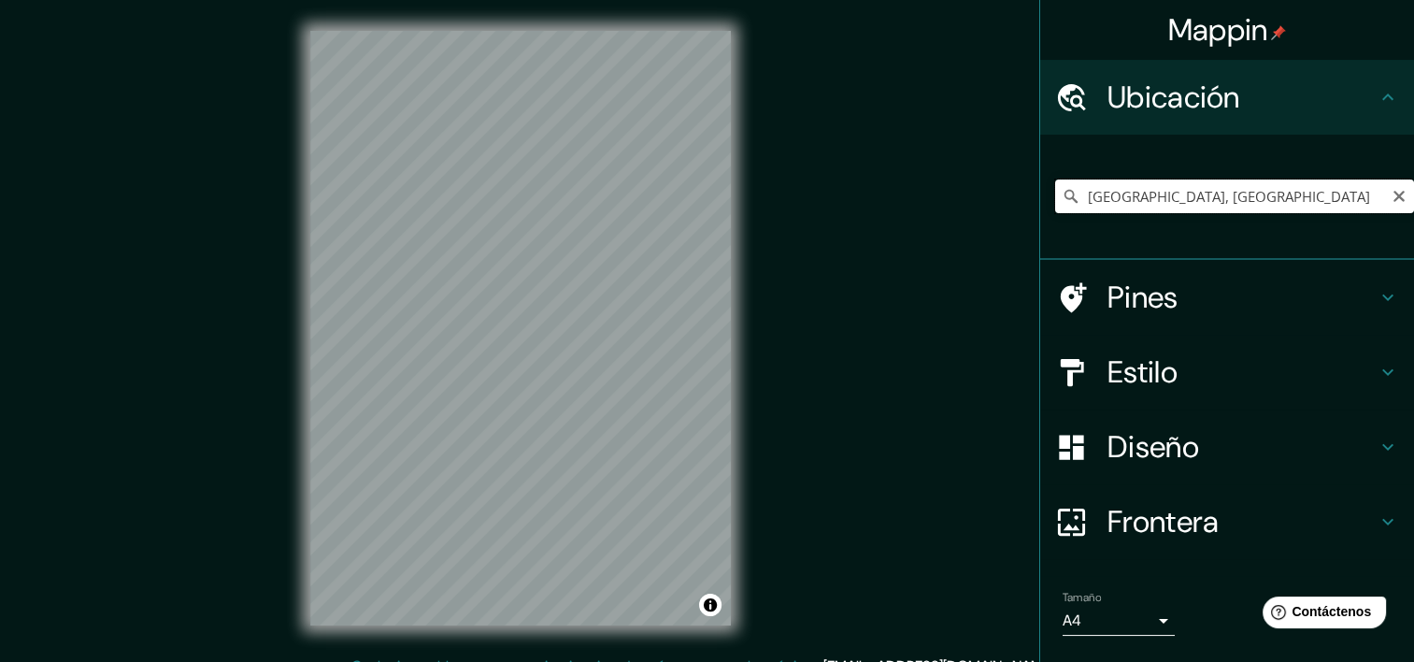
click at [1240, 187] on input "[GEOGRAPHIC_DATA], [GEOGRAPHIC_DATA]" at bounding box center [1234, 196] width 359 height 34
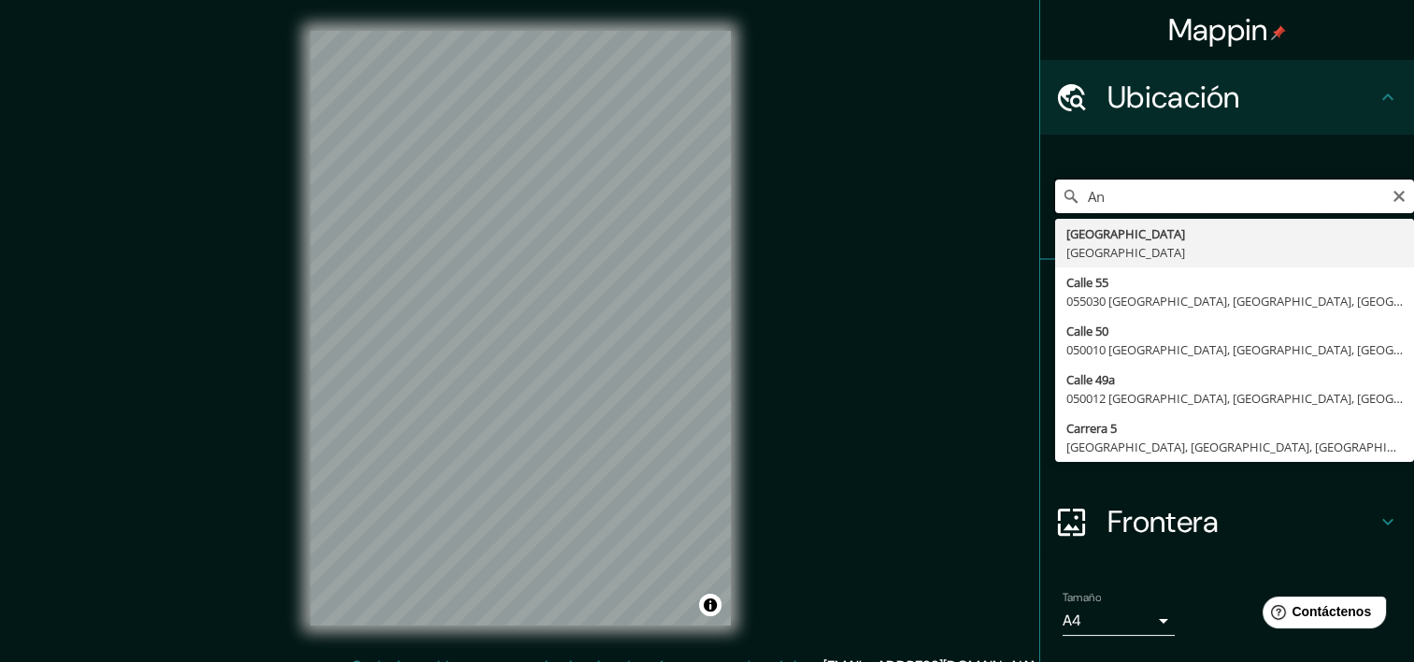
type input "A"
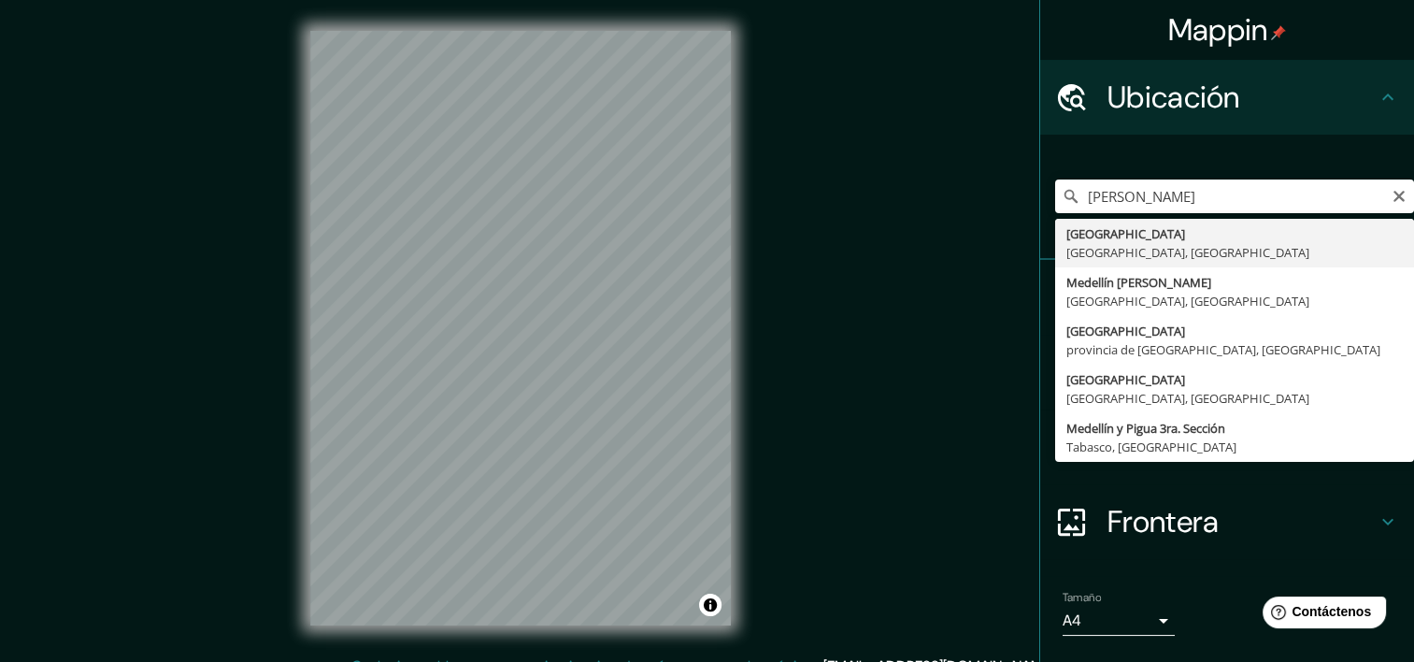
type input "[GEOGRAPHIC_DATA], [GEOGRAPHIC_DATA], [GEOGRAPHIC_DATA]"
